Goal: Check status: Check status

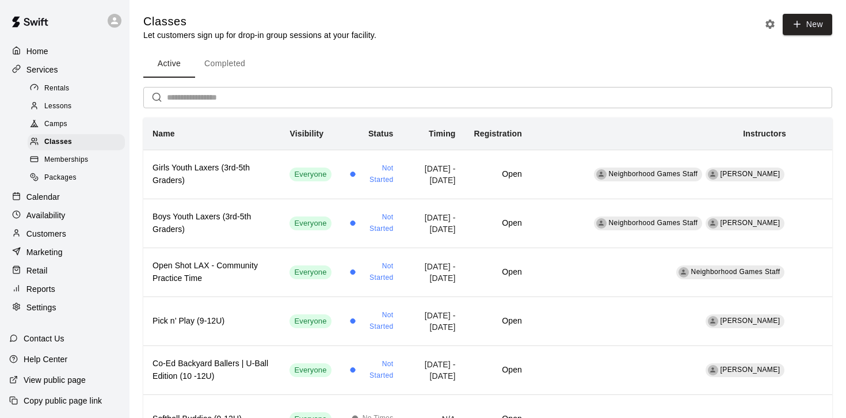
click at [51, 238] on p "Customers" at bounding box center [46, 234] width 40 height 12
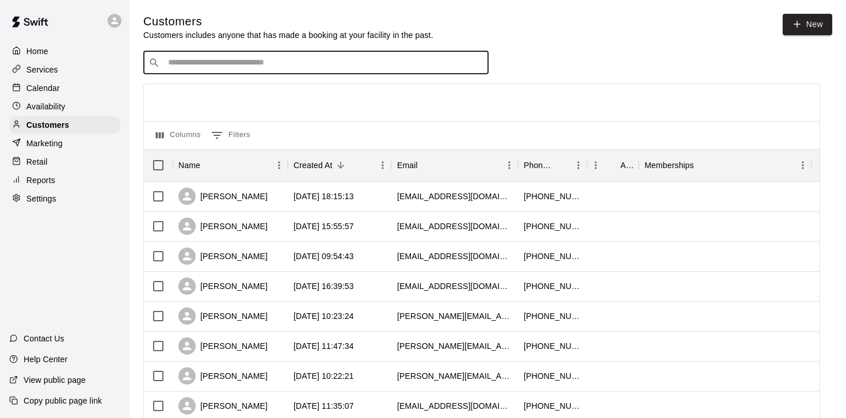
click at [268, 63] on input "Search customers by name or email" at bounding box center [324, 63] width 319 height 12
type input "****"
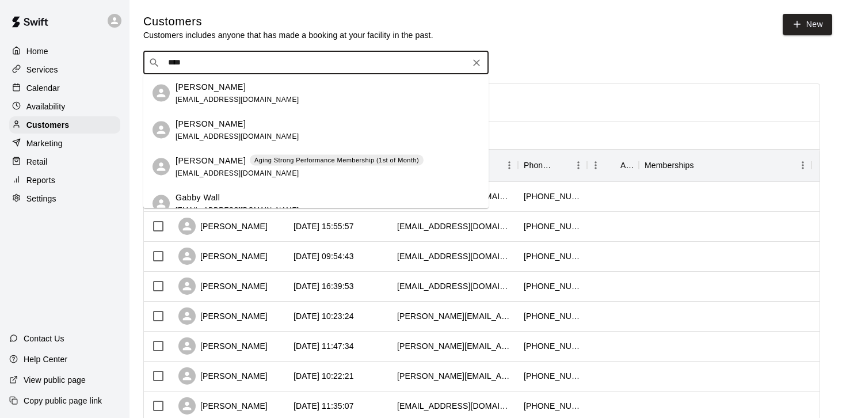
click at [329, 169] on div "[PERSON_NAME] Aging Strong Performance Membership (1st of Month) [EMAIL_ADDRESS…" at bounding box center [299, 166] width 248 height 25
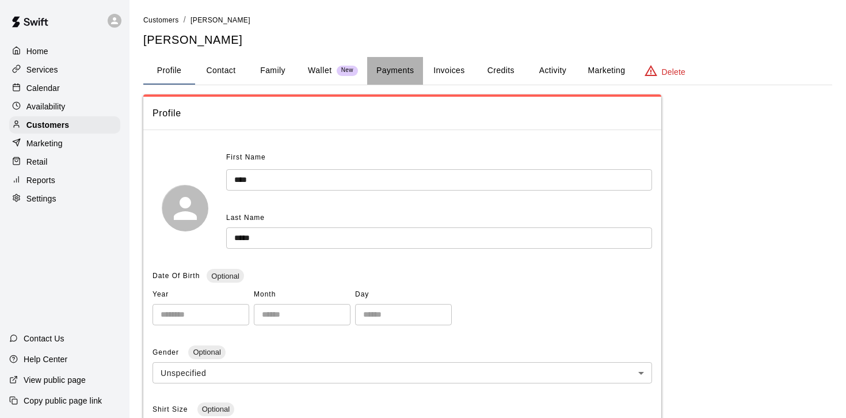
click at [406, 71] on button "Payments" at bounding box center [395, 71] width 56 height 28
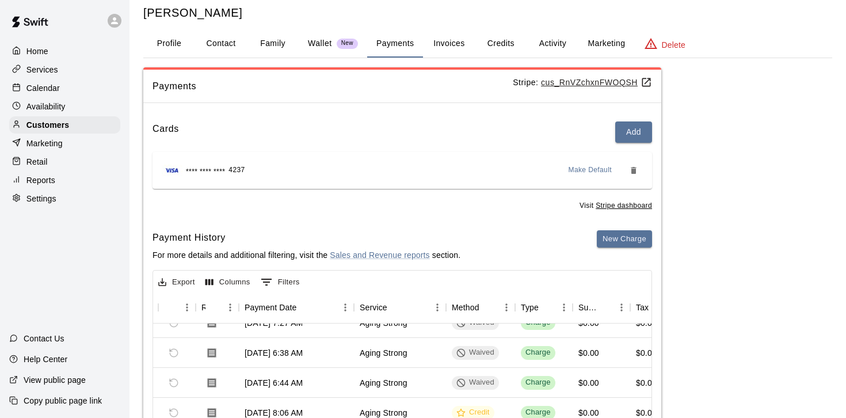
scroll to position [26, 0]
click at [590, 82] on u "cus_RnVZchxnFWOQSH" at bounding box center [596, 82] width 111 height 9
